Goal: Information Seeking & Learning: Learn about a topic

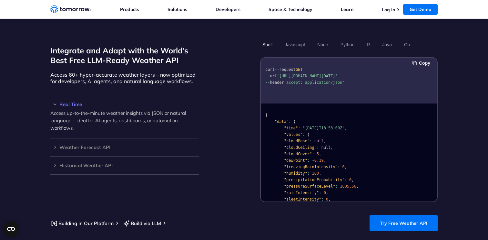
scroll to position [546, 0]
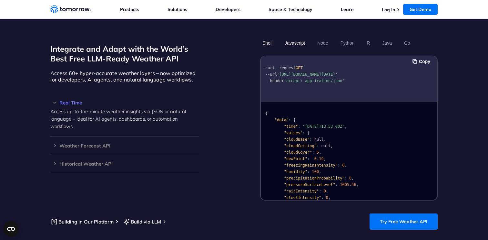
click at [294, 40] on button "Javascript" at bounding box center [294, 42] width 25 height 11
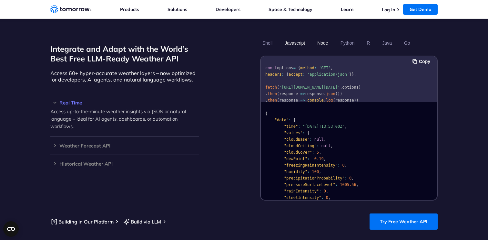
click at [317, 37] on button "Node" at bounding box center [322, 42] width 15 height 11
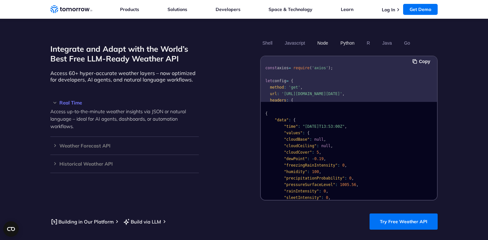
click at [353, 37] on button "Python" at bounding box center [347, 42] width 19 height 11
click at [347, 37] on button "Python" at bounding box center [347, 42] width 19 height 11
click at [342, 37] on button "Python" at bounding box center [347, 42] width 19 height 11
click at [269, 37] on button "Shell" at bounding box center [267, 42] width 15 height 11
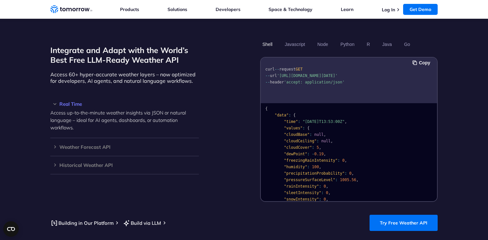
scroll to position [0, 0]
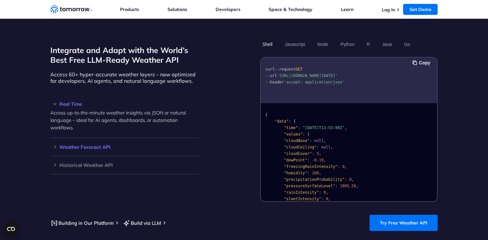
click at [98, 144] on h3 "Weather Forecast API" at bounding box center [124, 146] width 148 height 5
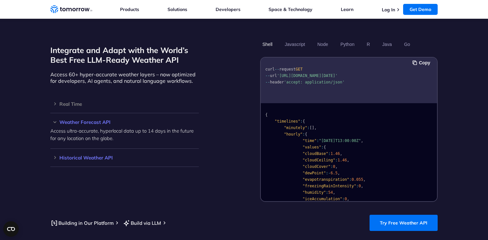
click at [85, 148] on div "Historical Weather API Optimize your operations with access to hourly and daily…" at bounding box center [124, 157] width 148 height 18
click at [81, 101] on h3 "Real Time" at bounding box center [124, 103] width 148 height 5
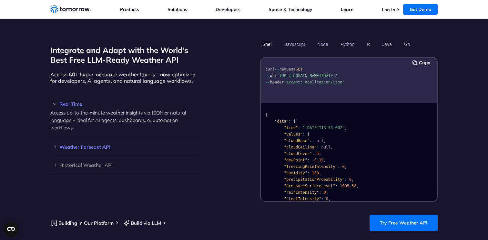
click at [74, 144] on h3 "Weather Forecast API" at bounding box center [124, 146] width 148 height 5
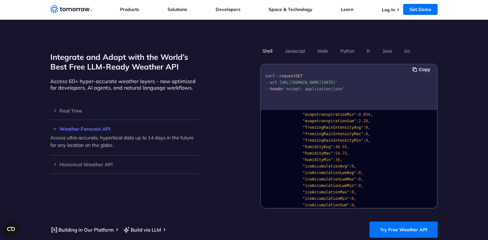
scroll to position [364, 0]
click at [96, 102] on div "Real Time Access up-to-the-minute weather insights via JSON or natural language…" at bounding box center [124, 111] width 148 height 18
click at [96, 108] on h3 "Real Time" at bounding box center [124, 110] width 148 height 5
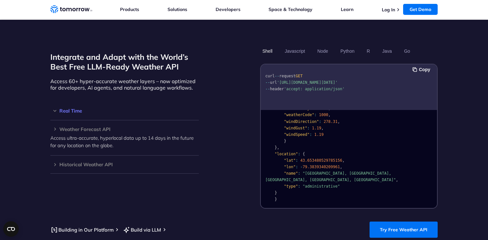
scroll to position [136, 0]
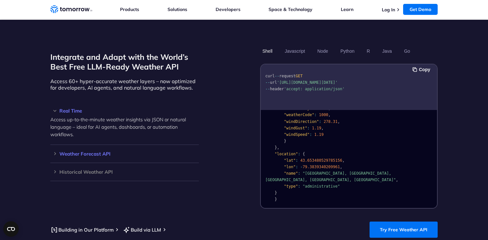
click at [93, 151] on h3 "Weather Forecast API" at bounding box center [124, 153] width 148 height 5
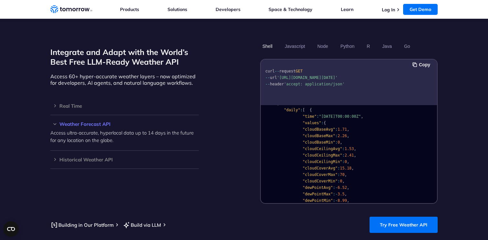
scroll to position [252, 0]
click at [86, 103] on h3 "Real Time" at bounding box center [124, 105] width 148 height 5
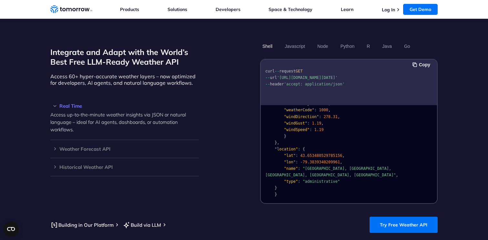
scroll to position [0, 0]
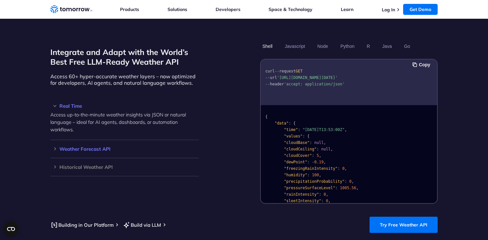
click at [88, 146] on h3 "Weather Forecast API" at bounding box center [124, 148] width 148 height 5
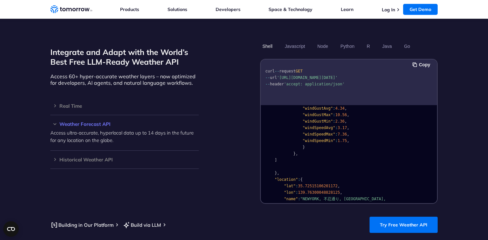
scroll to position [860, 0]
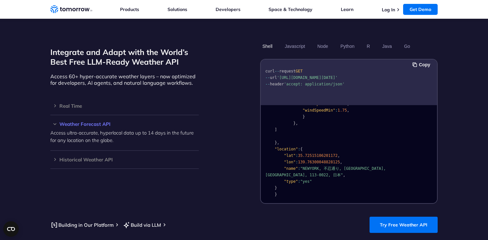
click at [331, 166] on span ""NEWYORK, 不忍通り, [GEOGRAPHIC_DATA], [GEOGRAPHIC_DATA], 113-0022, 日本"" at bounding box center [326, 171] width 123 height 11
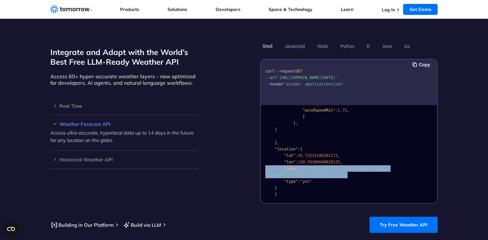
click at [331, 166] on span ""NEWYORK, 不忍通り, [GEOGRAPHIC_DATA], [GEOGRAPHIC_DATA], 113-0022, 日本"" at bounding box center [326, 171] width 123 height 11
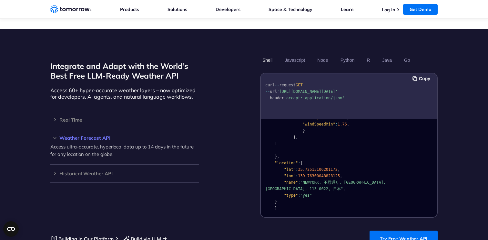
click at [148, 234] on link "Build via LLM" at bounding box center [142, 238] width 38 height 8
